Goal: Navigation & Orientation: Find specific page/section

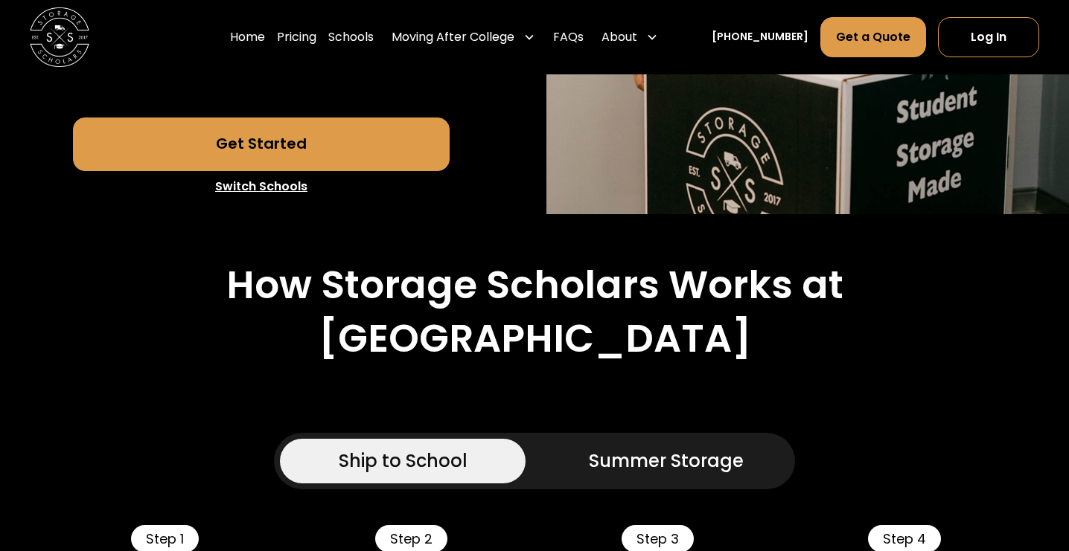
scroll to position [496, 0]
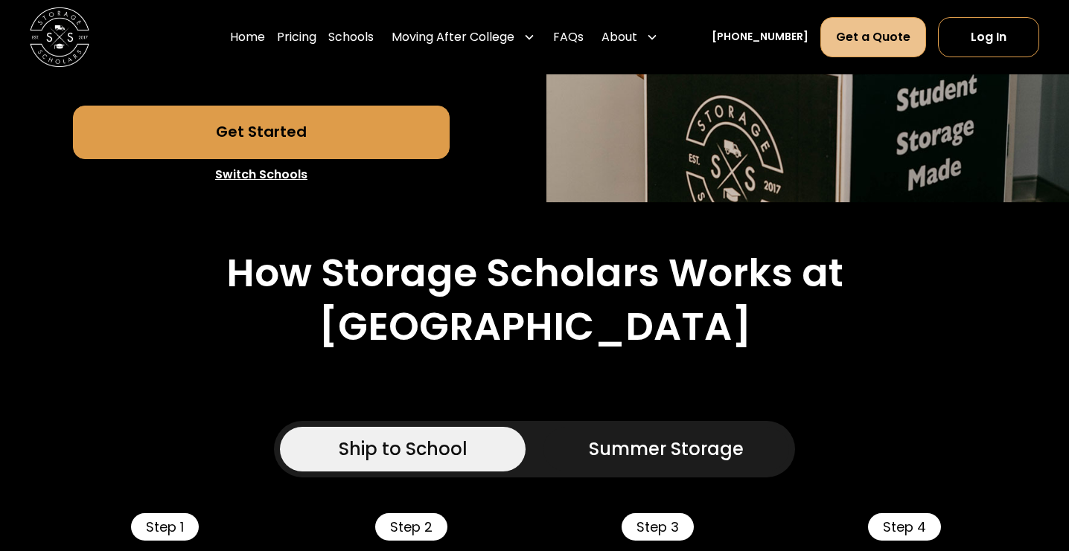
click at [894, 46] on link "Get a Quote" at bounding box center [873, 37] width 106 height 40
click at [316, 42] on link "Pricing" at bounding box center [296, 37] width 39 height 42
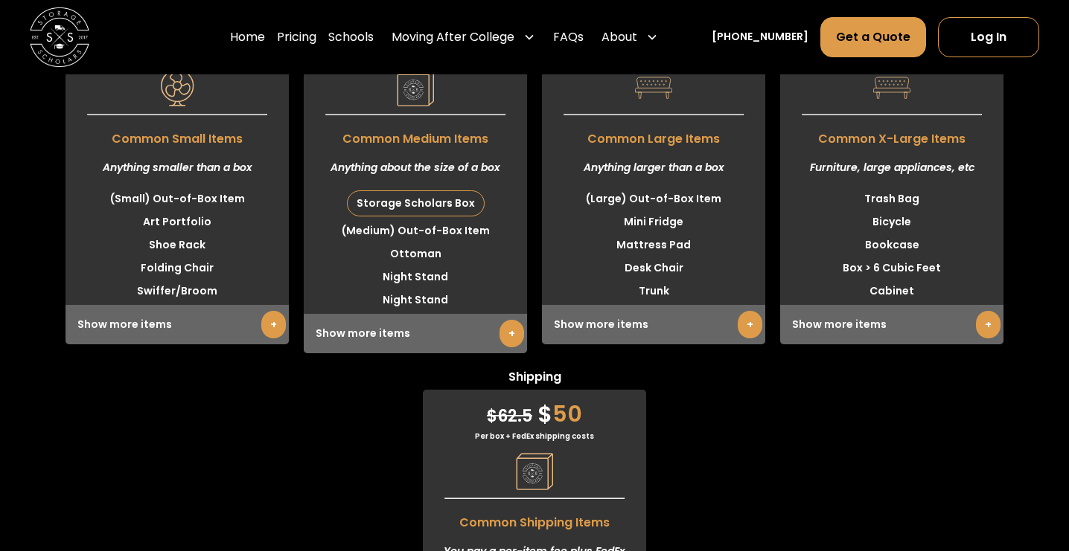
scroll to position [3766, 0]
